Goal: Check status: Check status

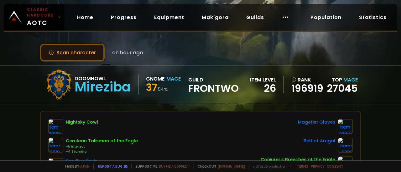
click at [74, 52] on button "Scan character" at bounding box center [72, 53] width 64 height 18
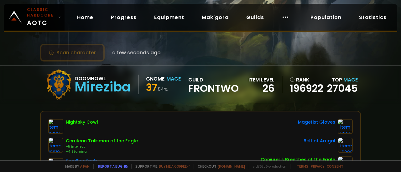
click at [87, 47] on button "Scan character" at bounding box center [72, 53] width 64 height 18
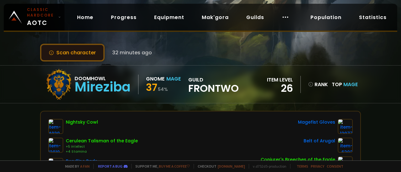
click at [81, 51] on button "Scan character" at bounding box center [72, 53] width 64 height 18
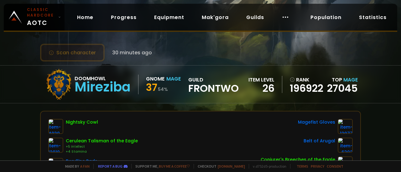
click at [89, 53] on button "Scan character" at bounding box center [72, 53] width 64 height 18
click at [84, 53] on button "Scan character" at bounding box center [72, 53] width 64 height 18
click at [123, 54] on span "30 minutes ago" at bounding box center [132, 53] width 40 height 8
click at [84, 48] on button "Scan character" at bounding box center [72, 53] width 64 height 18
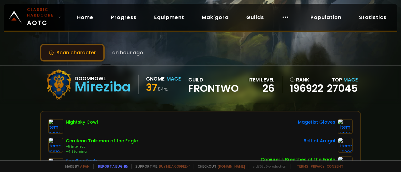
click at [77, 54] on button "Scan character" at bounding box center [72, 53] width 64 height 18
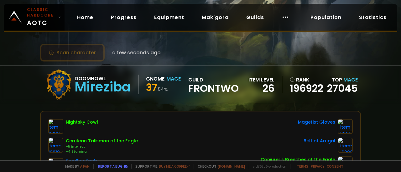
click at [77, 50] on button "Scan character" at bounding box center [72, 53] width 64 height 18
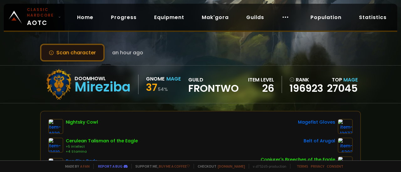
click at [72, 54] on button "Scan character" at bounding box center [72, 53] width 64 height 18
